Goal: Task Accomplishment & Management: Complete application form

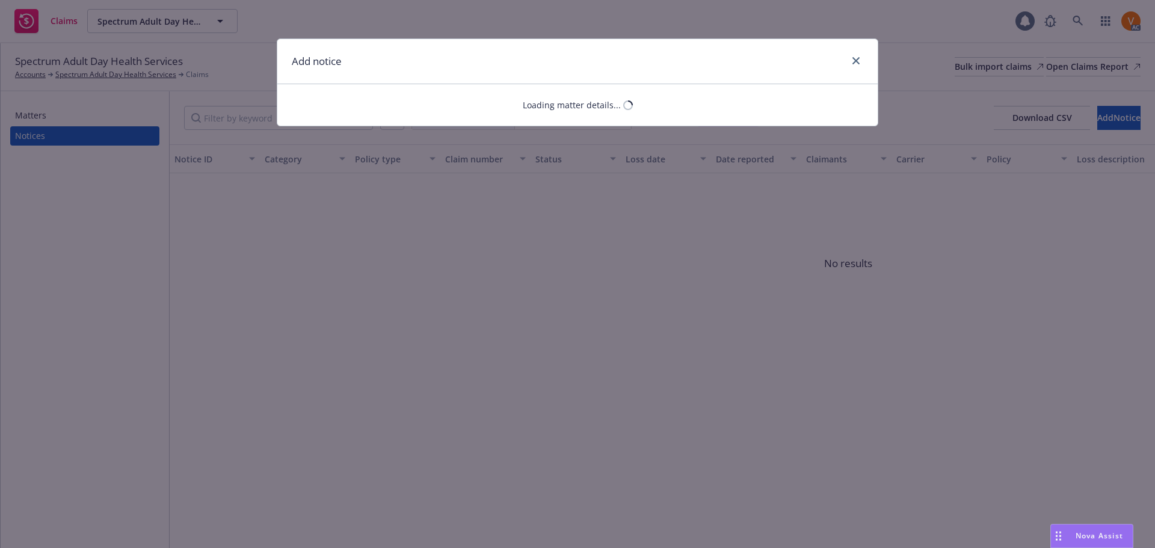
select select "GENERAL_LIABILITY"
select select "open"
select select "CLAIM"
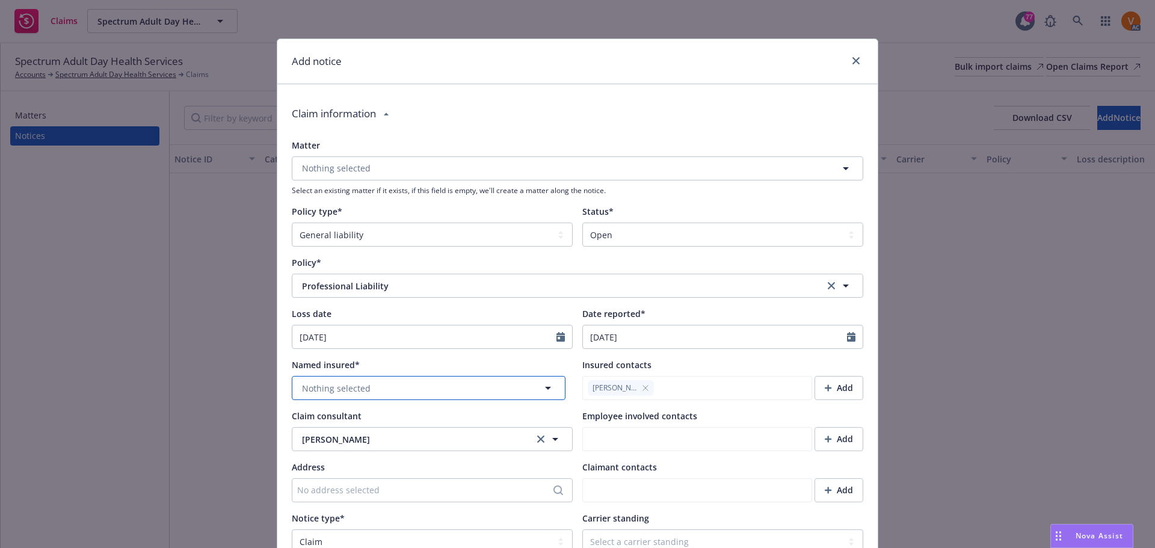
click at [332, 382] on span "Nothing selected" at bounding box center [336, 388] width 69 height 13
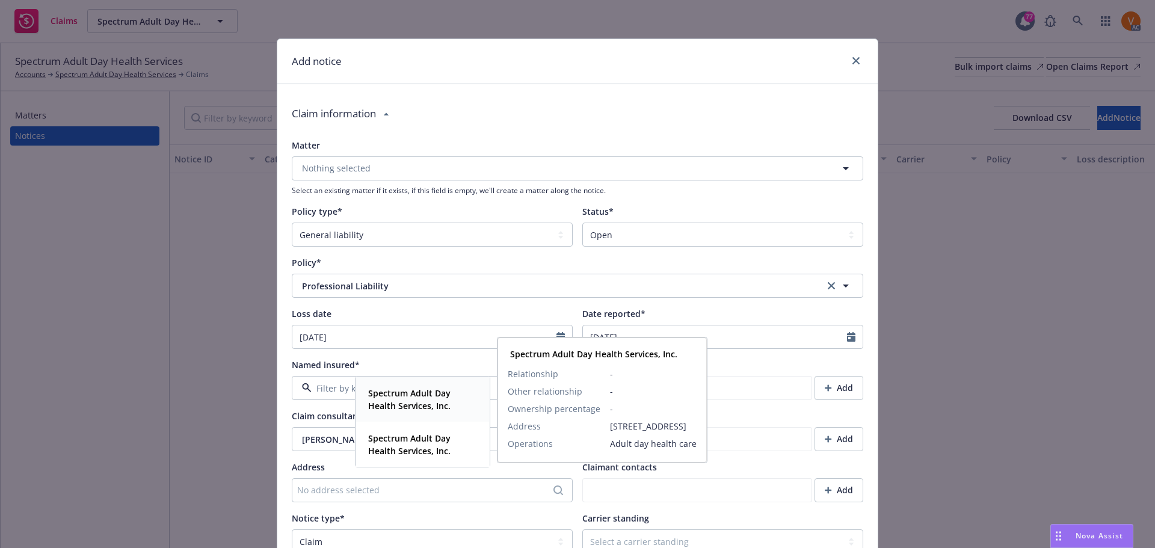
click at [383, 395] on strong "Spectrum Adult Day Health Services, Inc." at bounding box center [409, 400] width 82 height 24
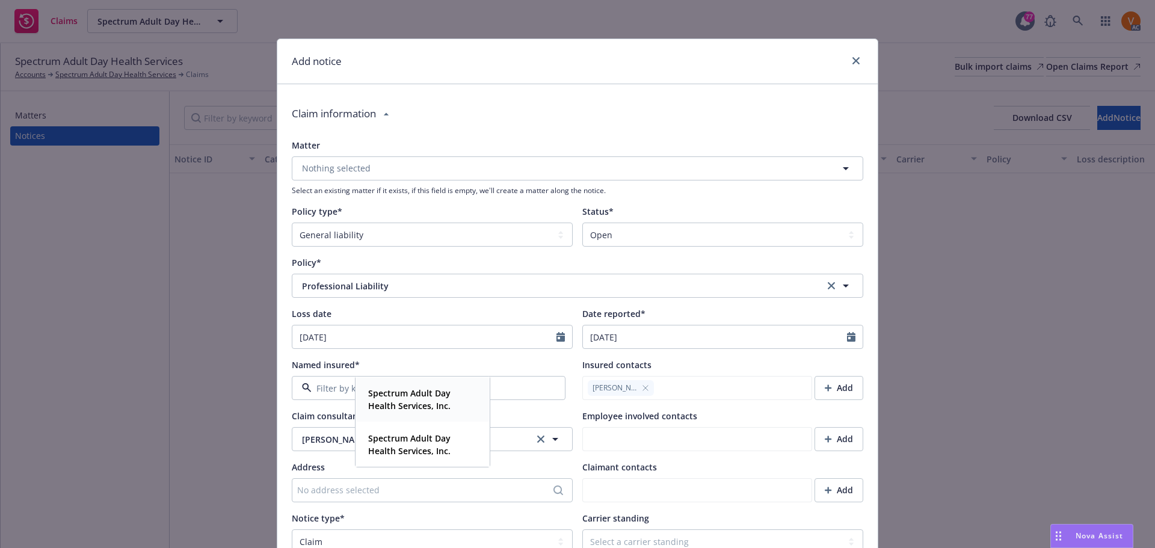
type textarea "x"
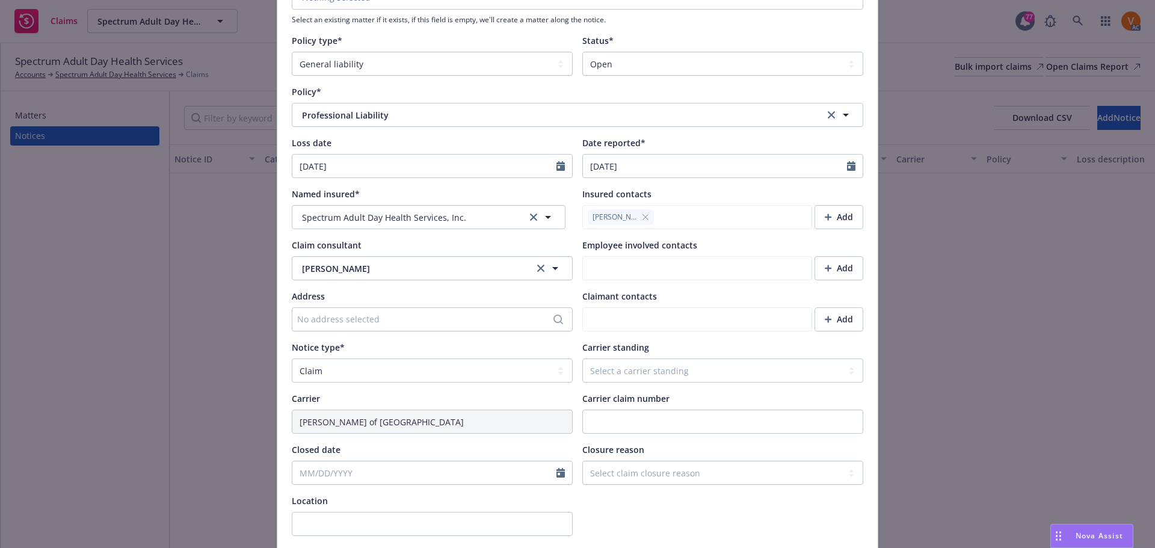
scroll to position [181, 0]
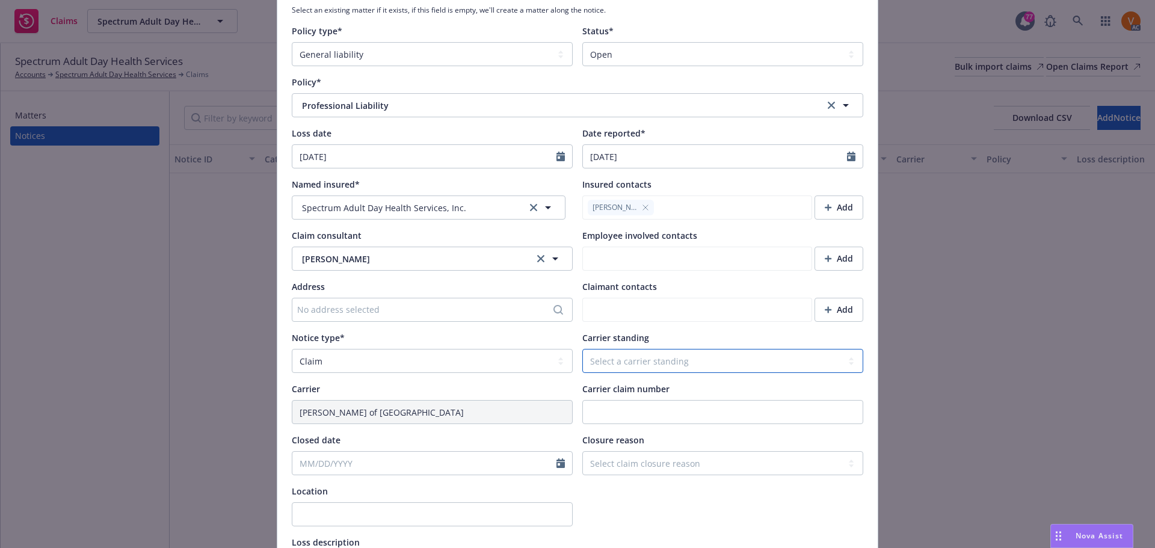
click at [655, 349] on select "Select a carrier standing Closed Not submitted Open Reopened Subrogated Withdra…" at bounding box center [722, 361] width 281 height 24
select select "OPEN"
click at [582, 349] on select "Select a carrier standing Closed Not submitted Open Reopened Subrogated Withdra…" at bounding box center [722, 361] width 281 height 24
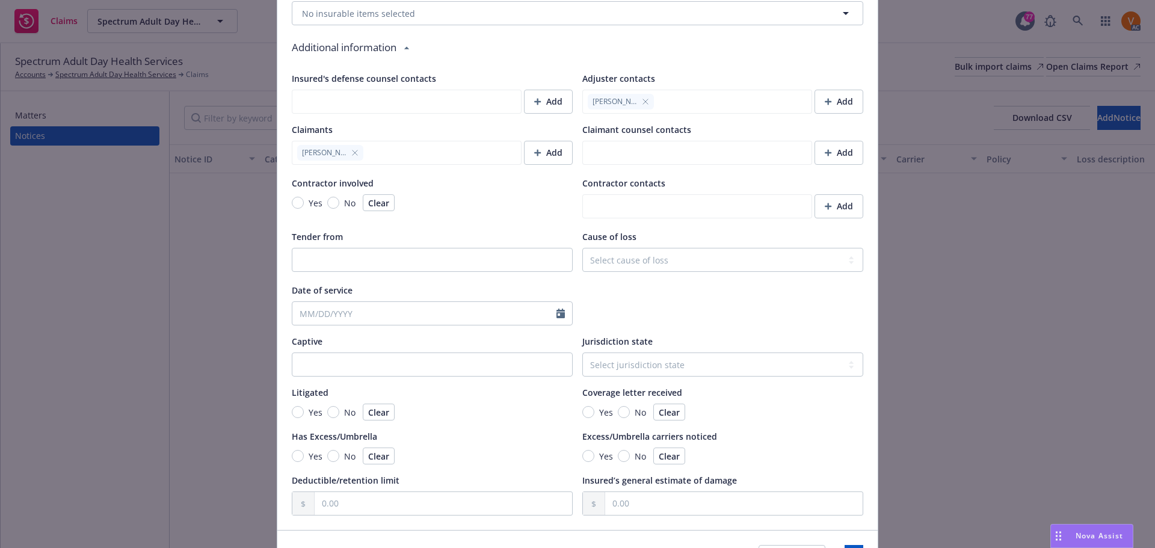
scroll to position [925, 0]
click at [849, 544] on button "Save" at bounding box center [854, 556] width 19 height 24
type textarea "x"
